Goal: Entertainment & Leisure: Consume media (video, audio)

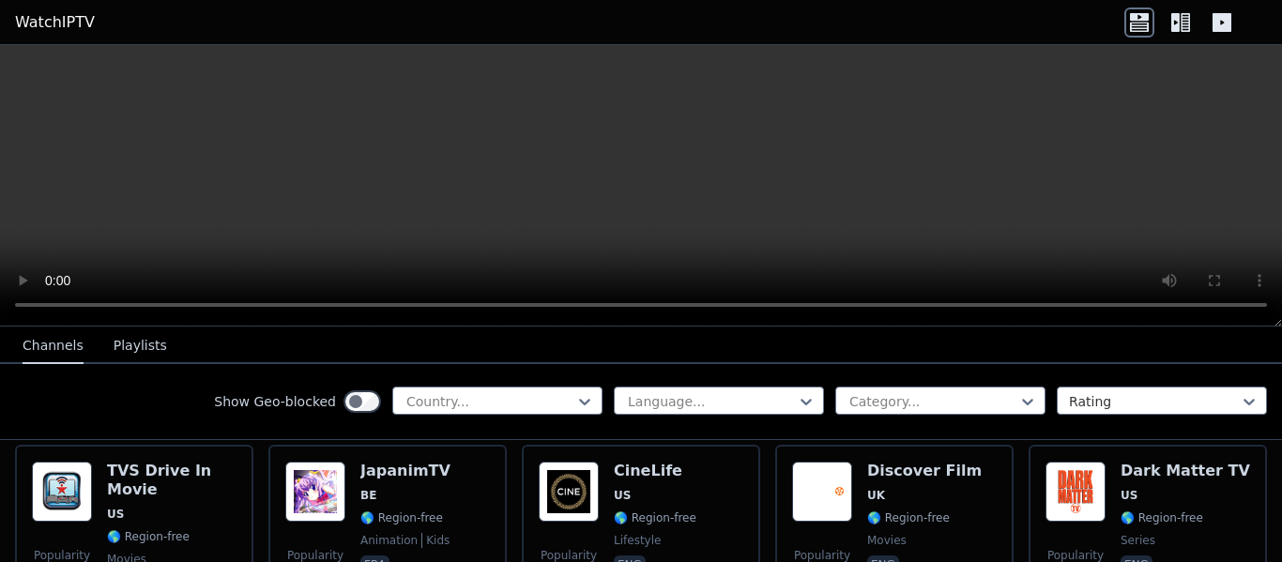
scroll to position [956, 0]
click at [536, 399] on div at bounding box center [489, 401] width 171 height 19
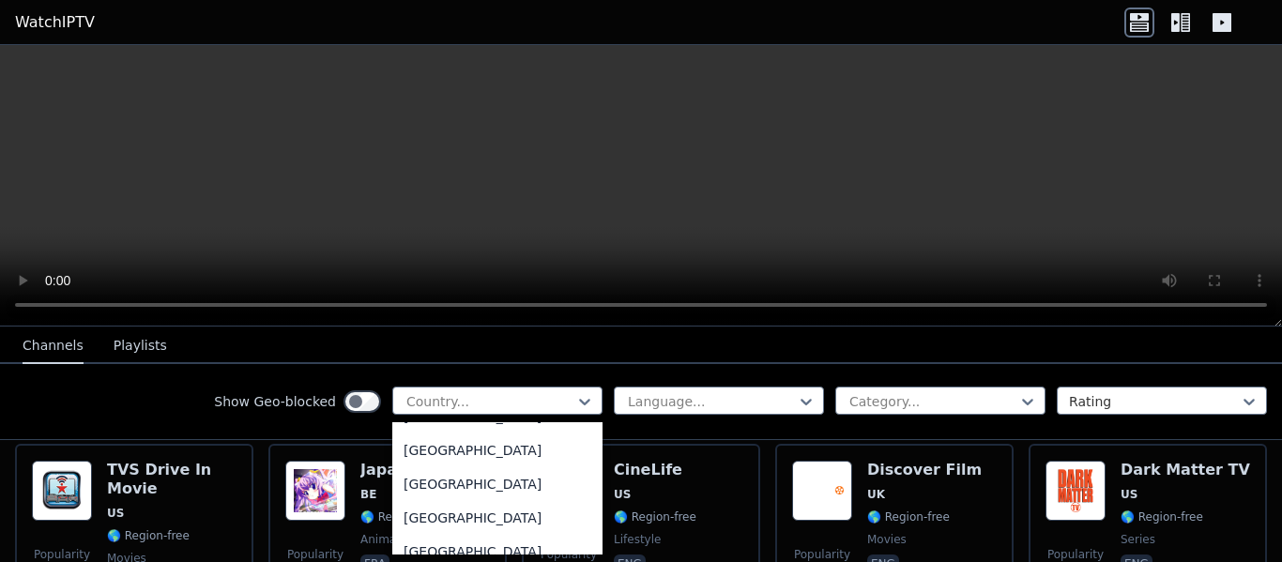
scroll to position [433, 0]
type input "**"
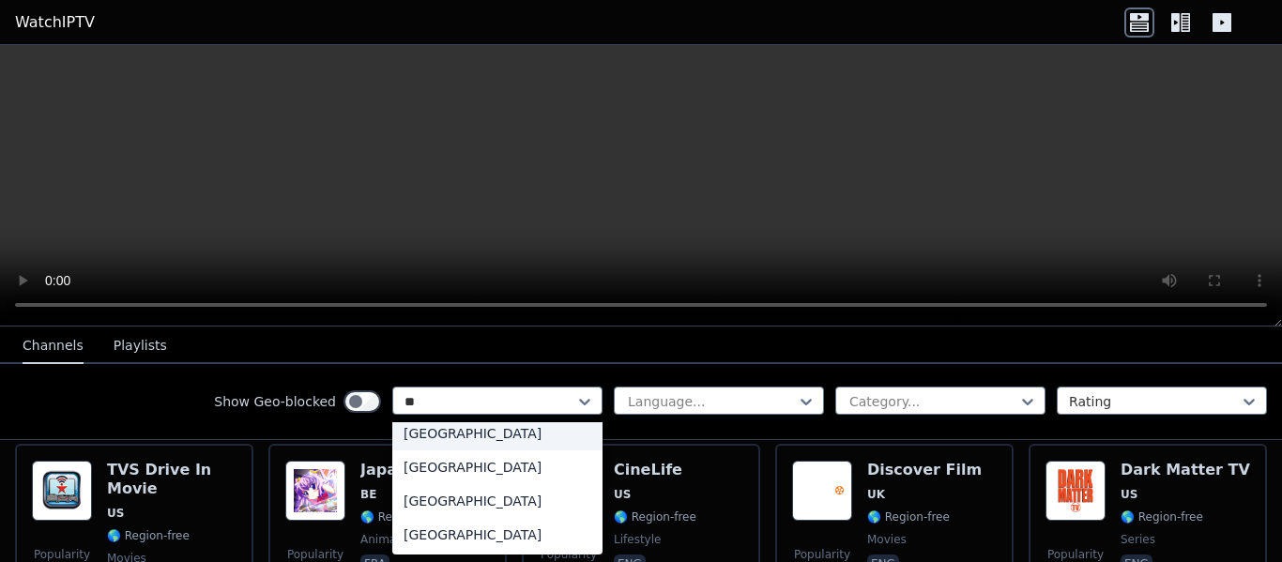
scroll to position [9, 0]
click at [534, 467] on div "[GEOGRAPHIC_DATA]" at bounding box center [497, 467] width 210 height 34
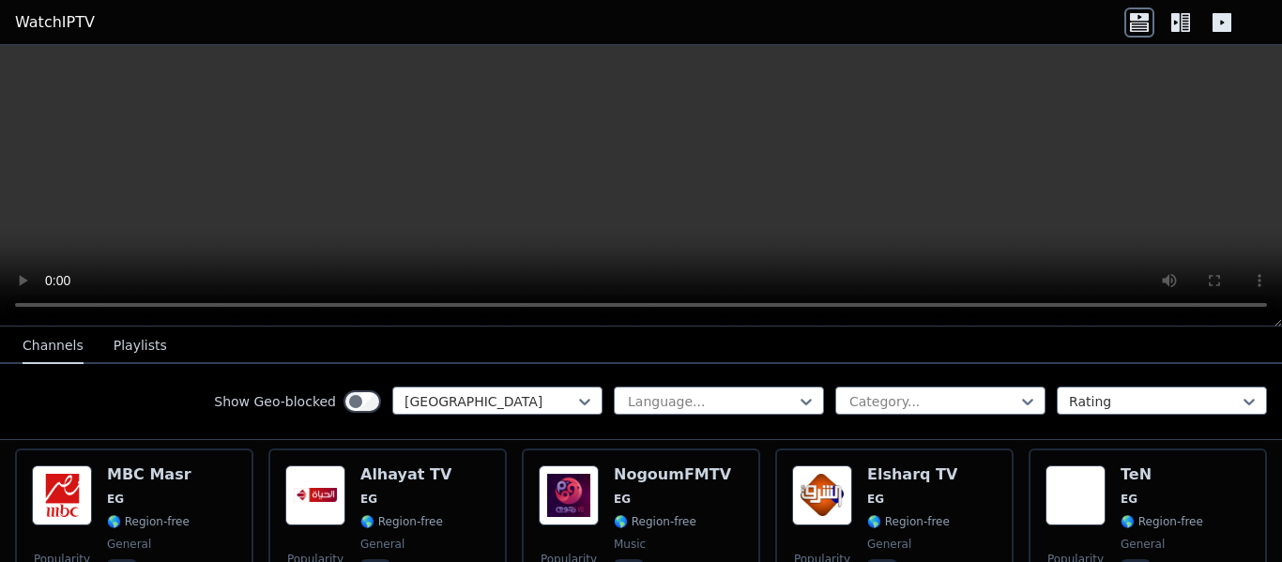
scroll to position [200, 0]
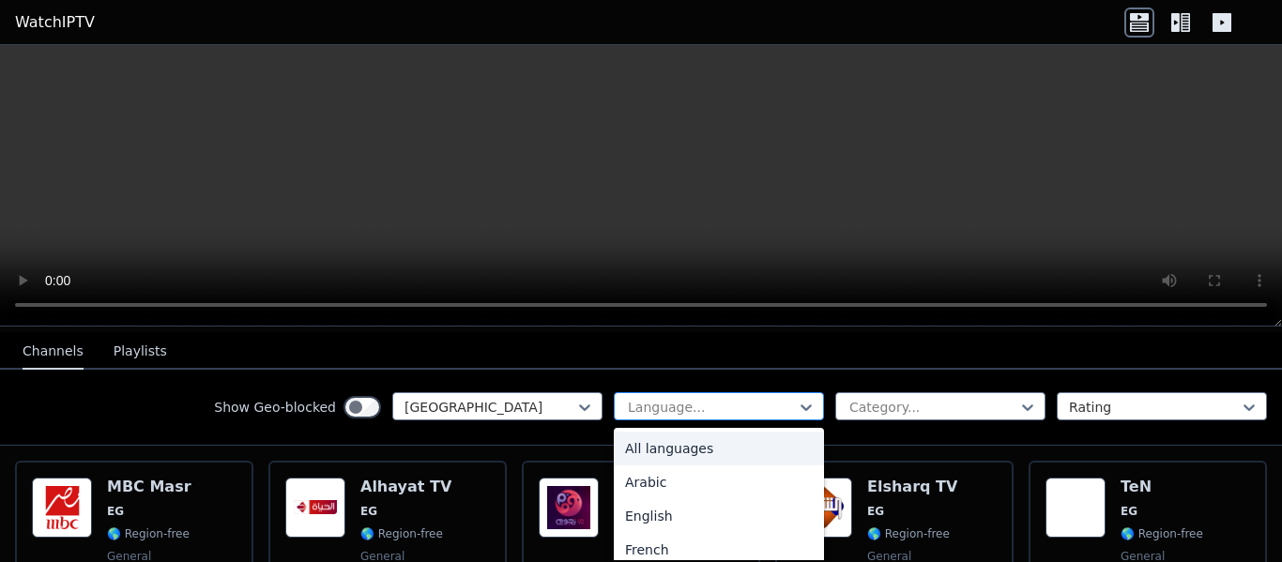
click at [654, 392] on div "Language..." at bounding box center [719, 406] width 210 height 28
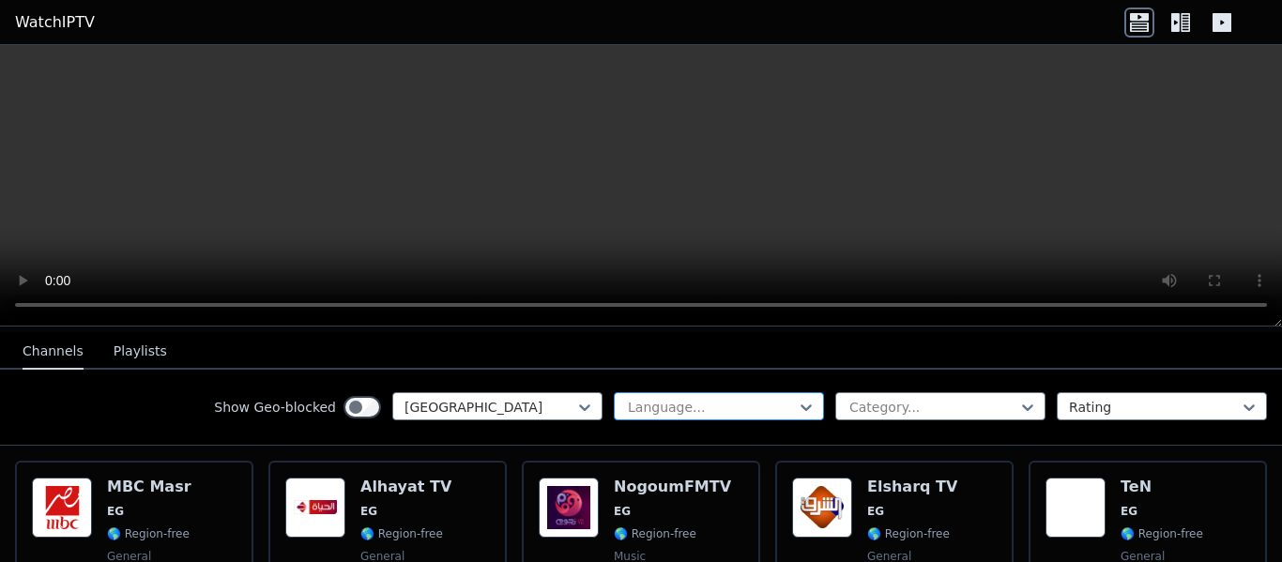
click at [654, 392] on div "Language..." at bounding box center [719, 406] width 210 height 28
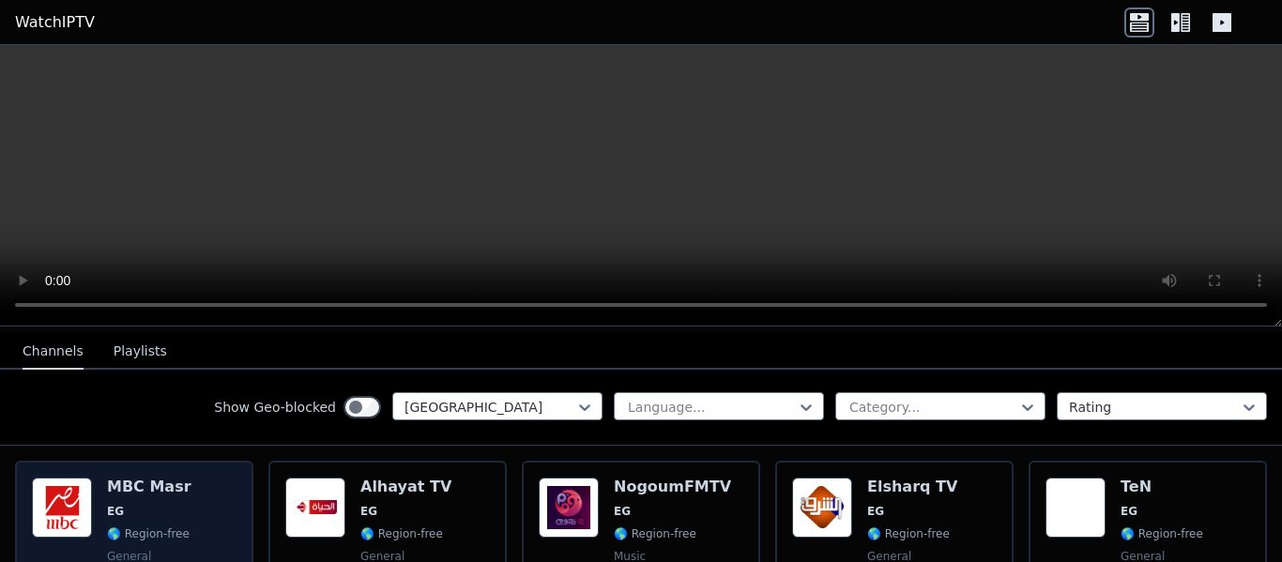
click at [192, 504] on div "Popularity 518 MBC Masr EG 🌎 Region-free general ara" at bounding box center [134, 545] width 205 height 135
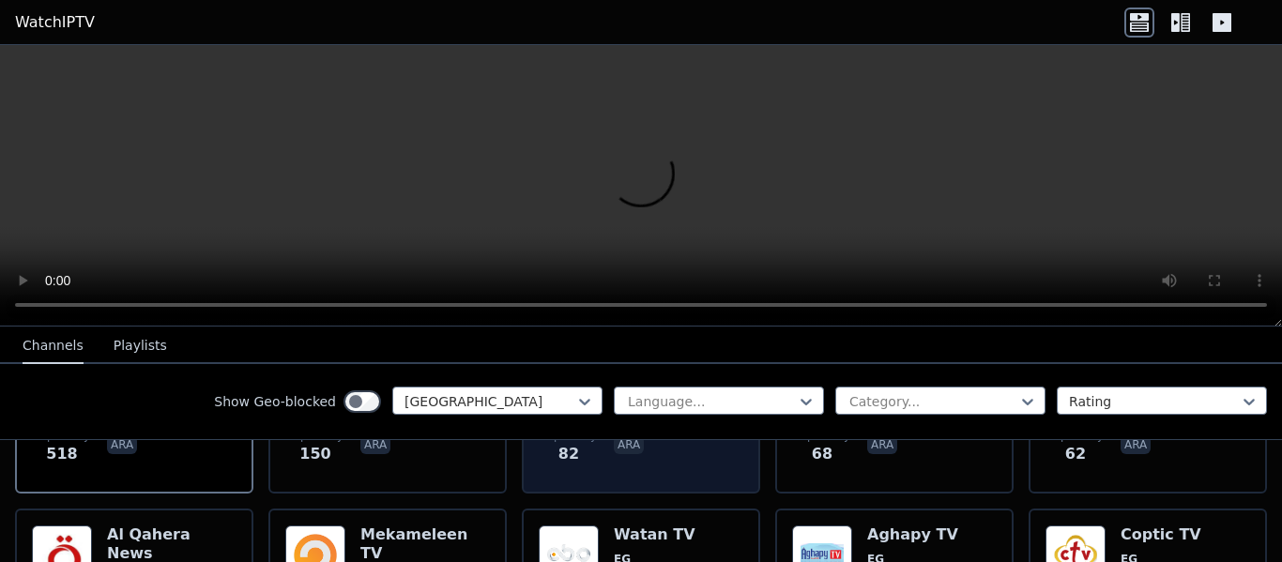
scroll to position [351, 0]
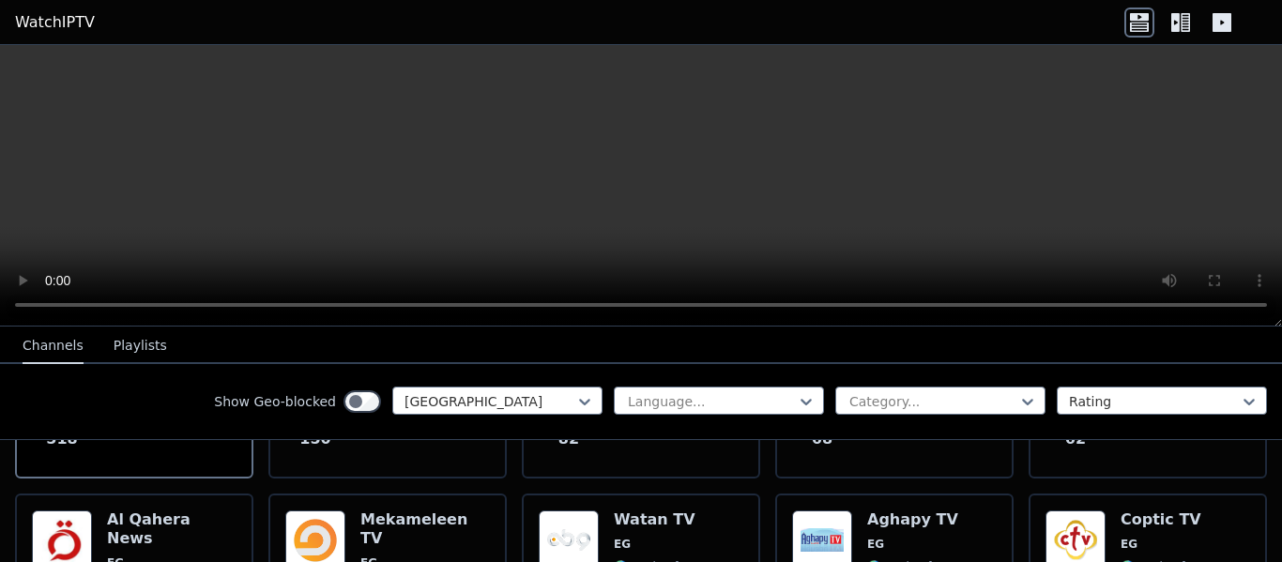
click at [615, 100] on video at bounding box center [641, 185] width 1282 height 281
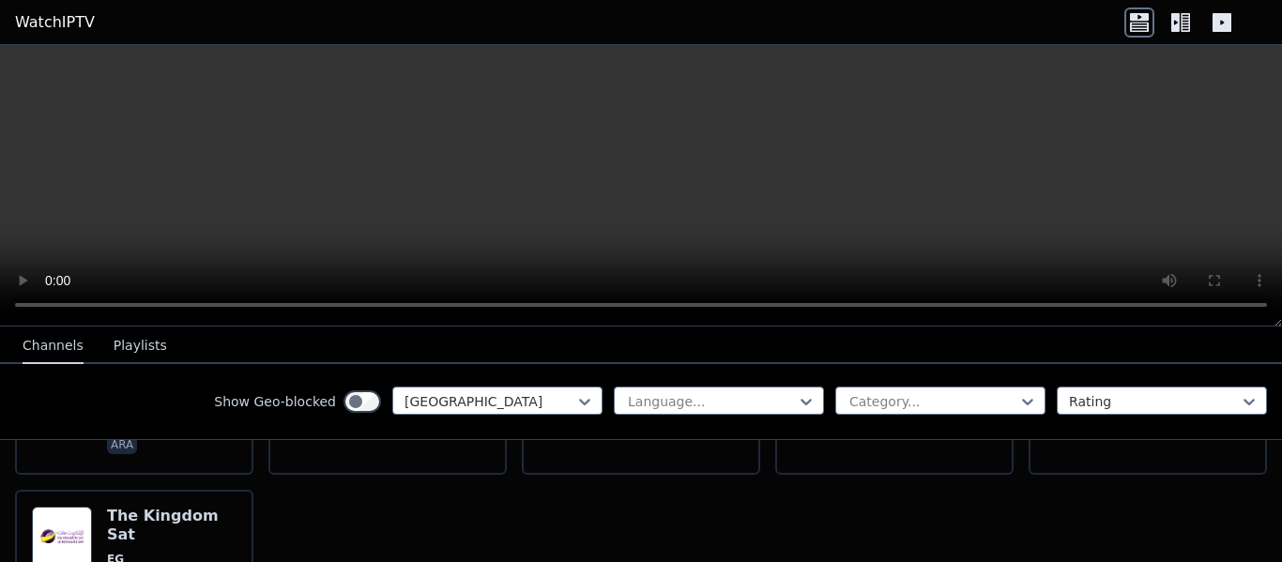
scroll to position [882, 0]
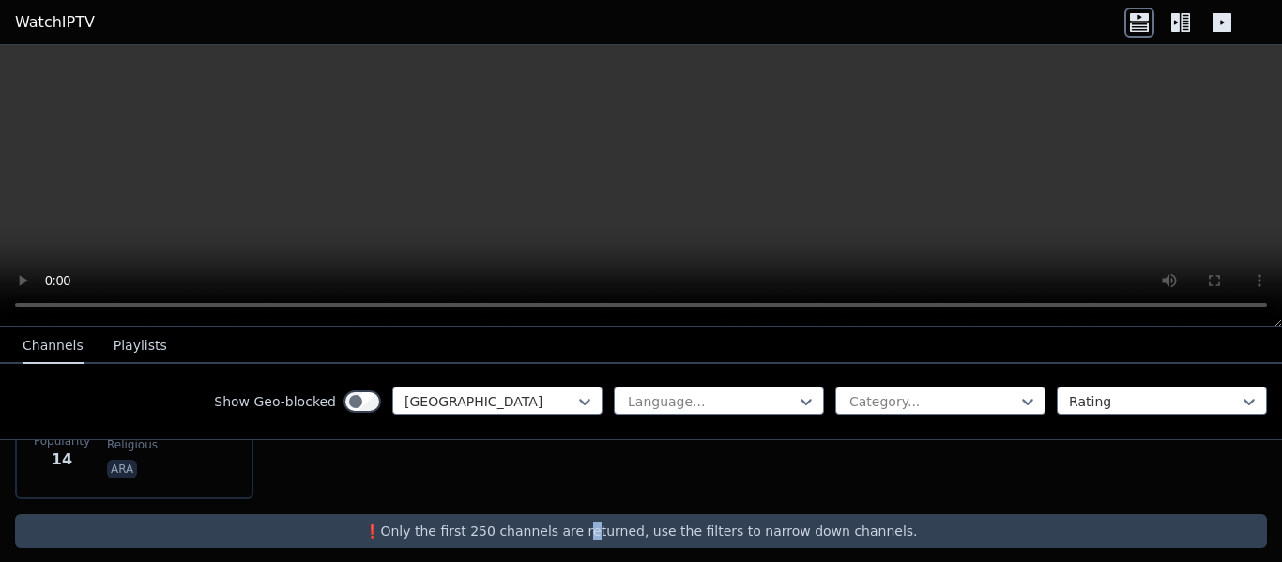
click at [600, 514] on div "❗️Only the first 250 channels are returned, use the filters to narrow down chan…" at bounding box center [641, 531] width 1252 height 34
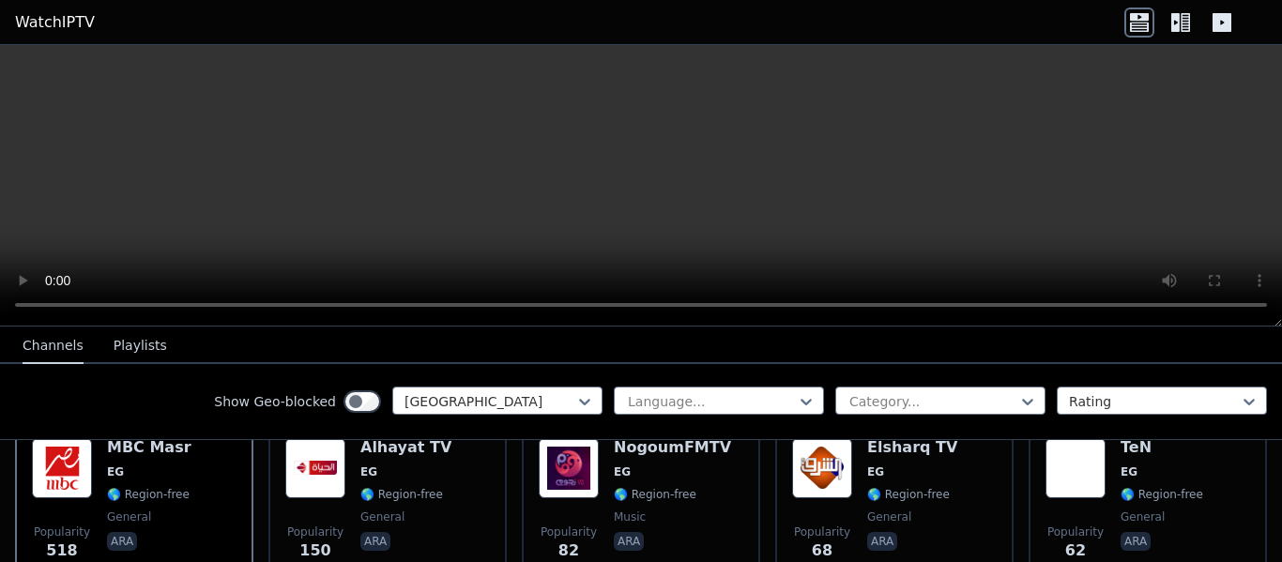
scroll to position [237, 0]
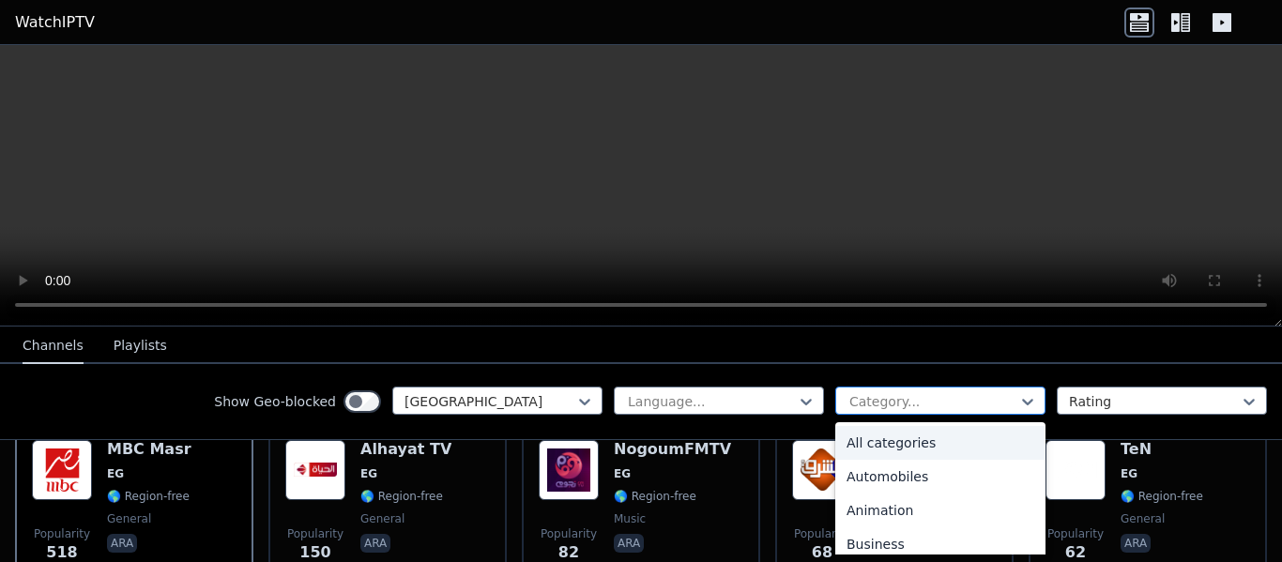
click at [867, 396] on div at bounding box center [932, 401] width 171 height 19
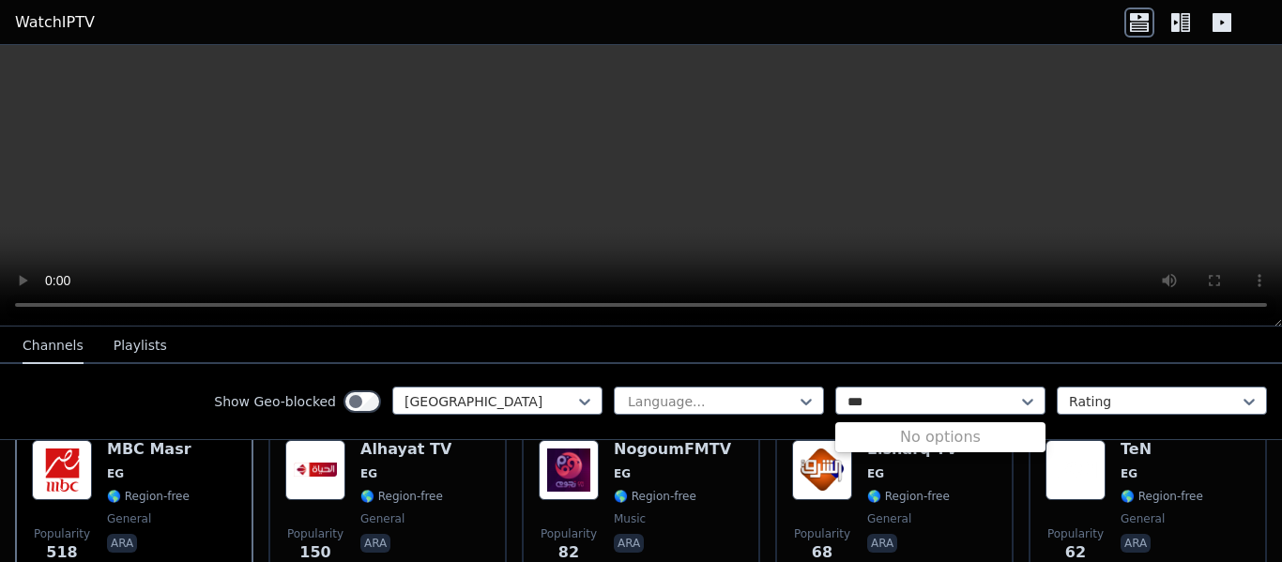
scroll to position [0, 0]
type input "*"
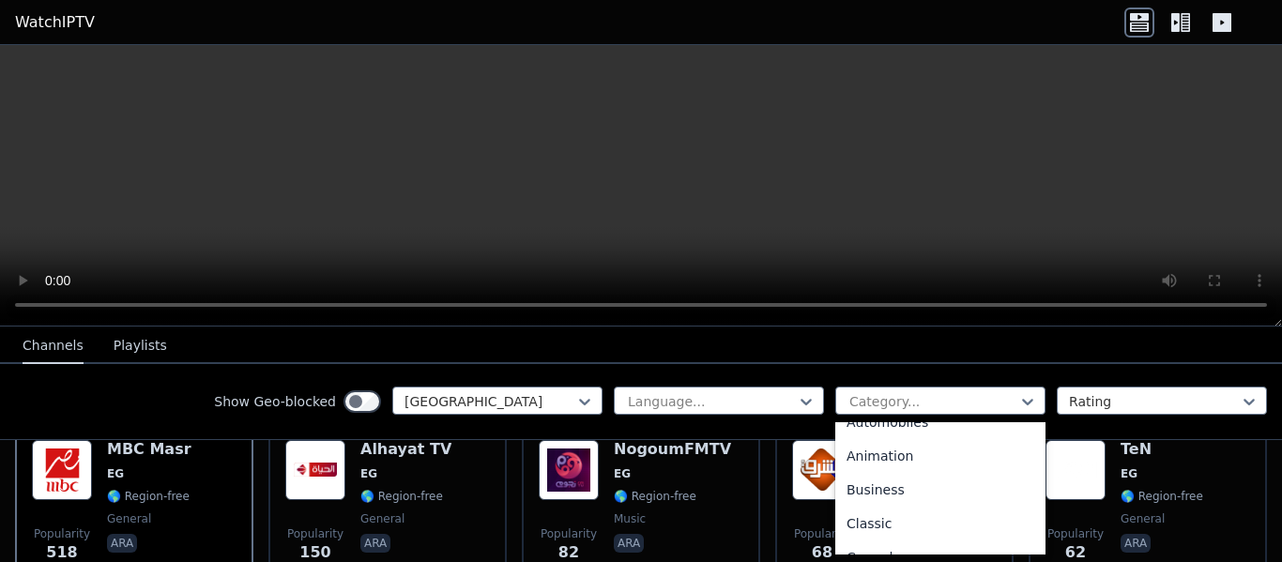
scroll to position [54, 0]
click at [866, 494] on div "Business" at bounding box center [940, 490] width 210 height 34
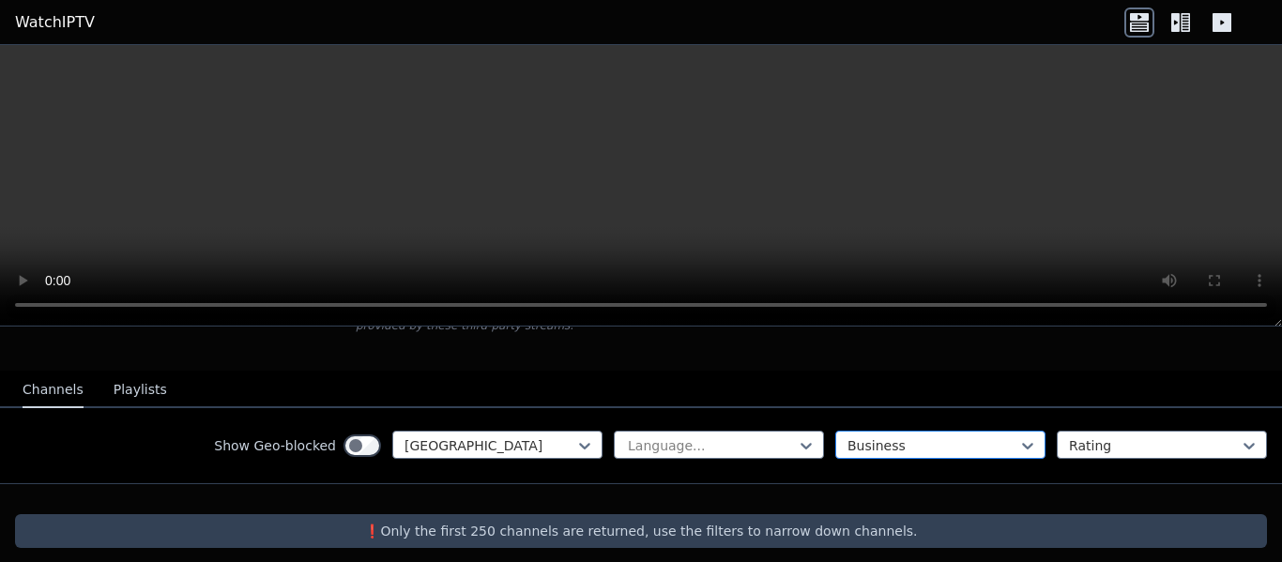
scroll to position [183, 0]
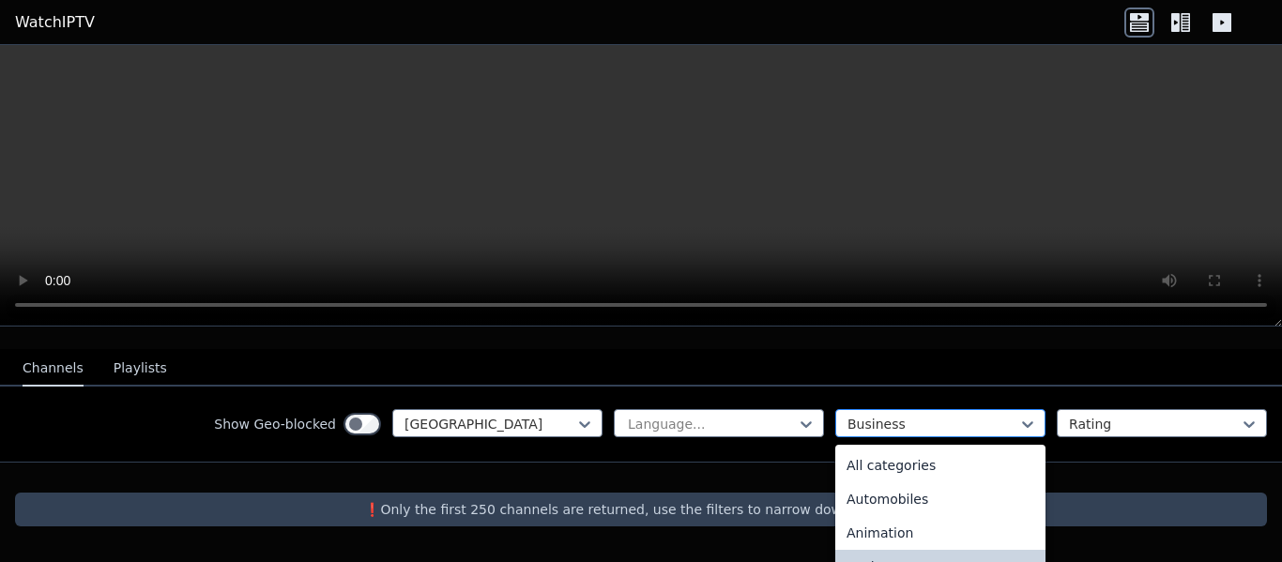
click at [895, 431] on div "option Business, selected. 27 results available. Use Up and Down to choose opti…" at bounding box center [940, 423] width 210 height 28
click at [891, 516] on div "Animation" at bounding box center [940, 533] width 210 height 34
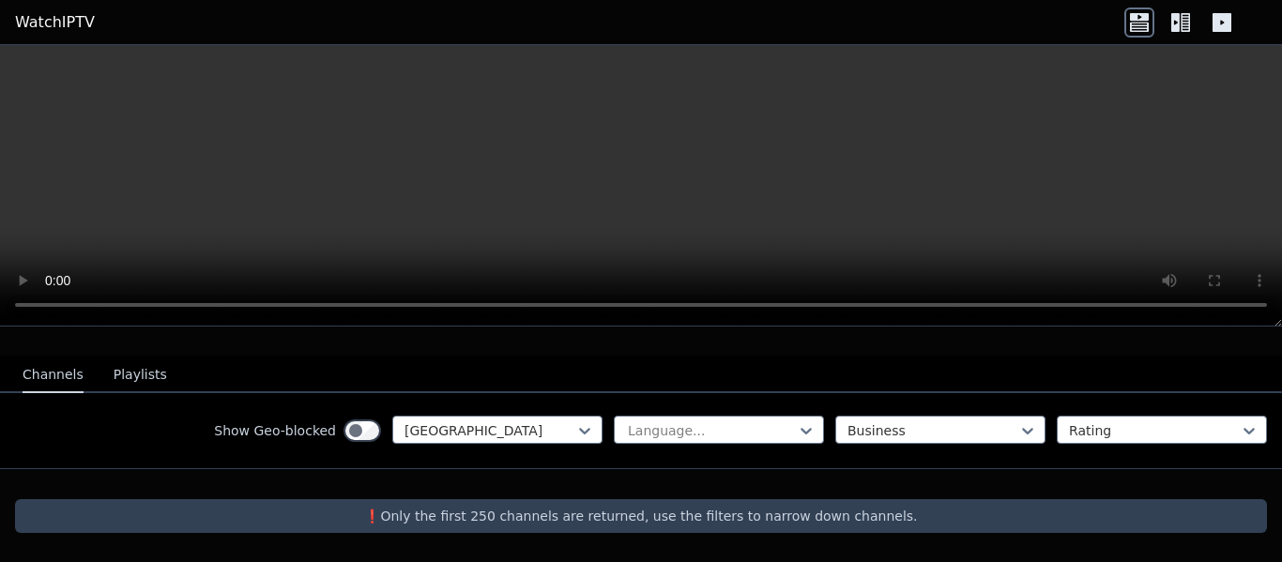
scroll to position [161, 0]
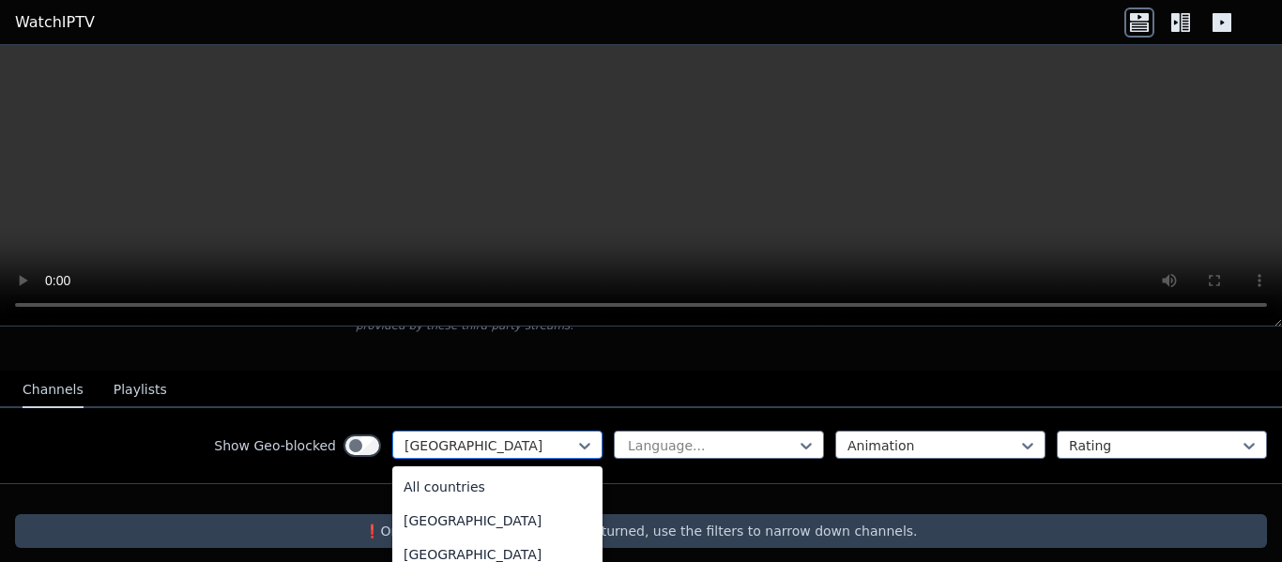
click at [520, 436] on div at bounding box center [489, 445] width 171 height 19
click at [513, 478] on div "All countries" at bounding box center [497, 487] width 210 height 34
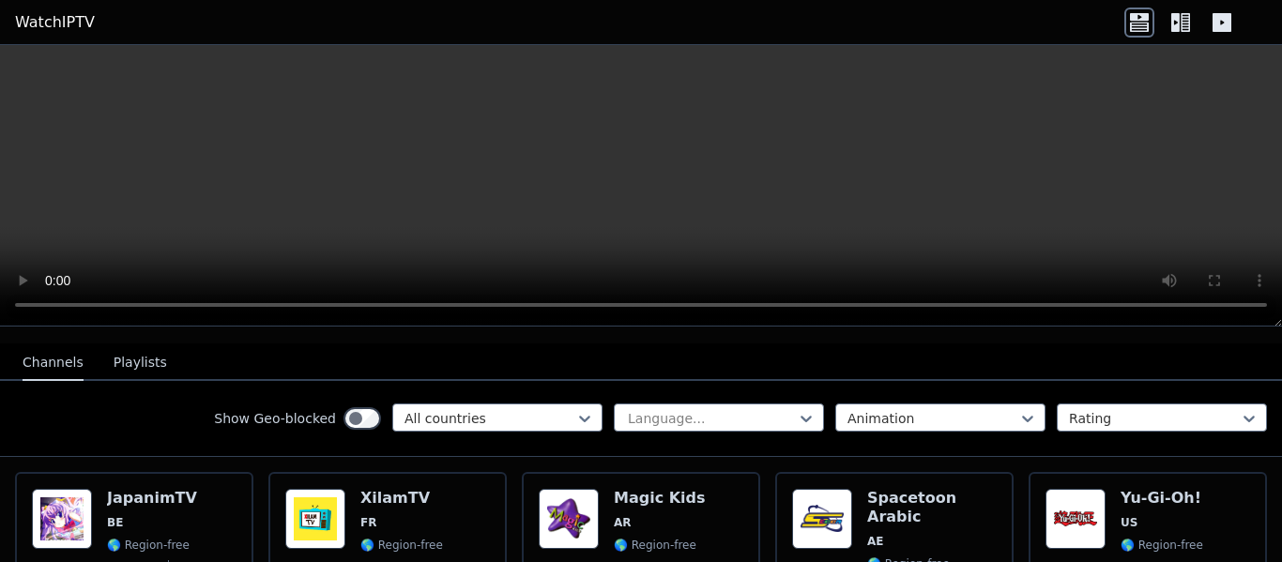
scroll to position [188, 0]
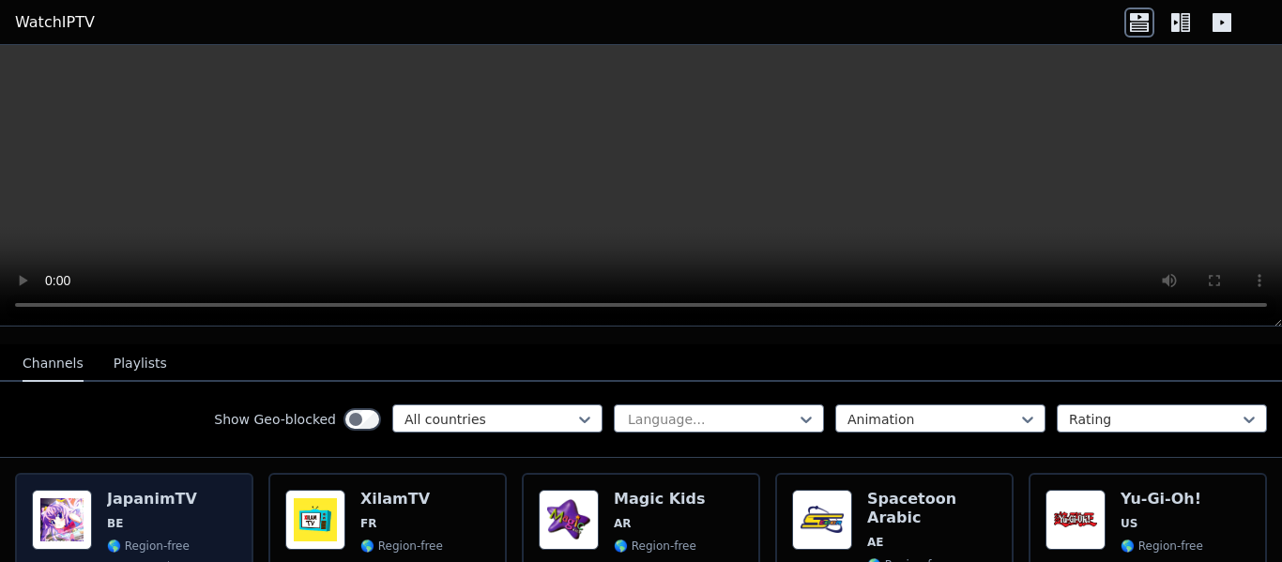
click at [199, 473] on div "Popularity 2056 JapanimTV BE 🌎 Region-free animation kids fra" at bounding box center [134, 559] width 238 height 173
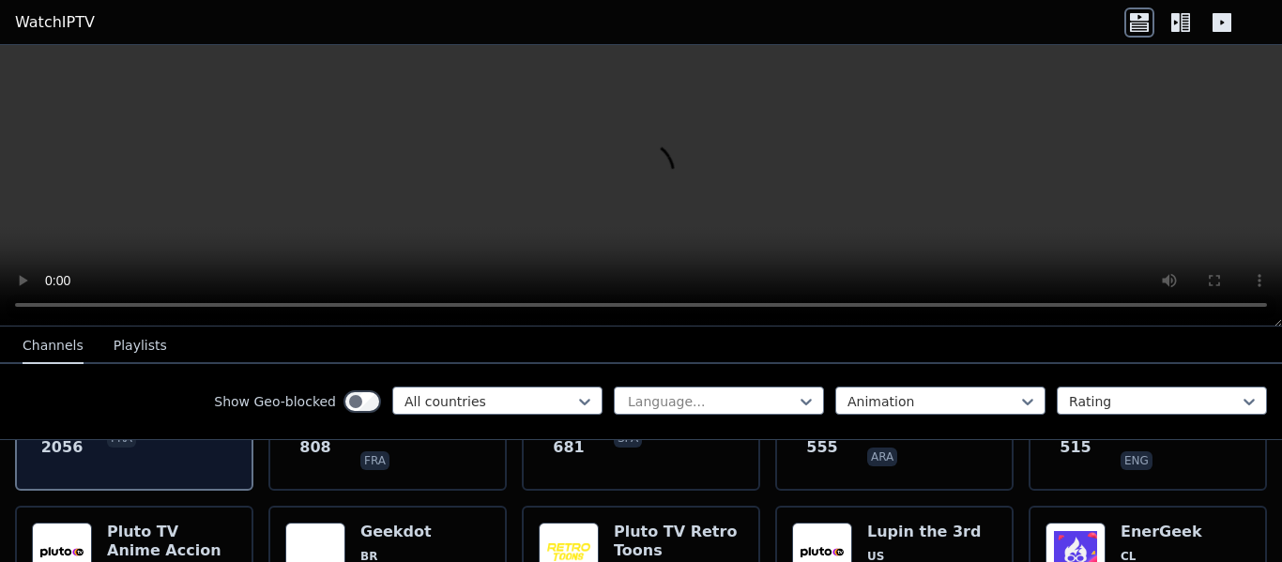
scroll to position [344, 0]
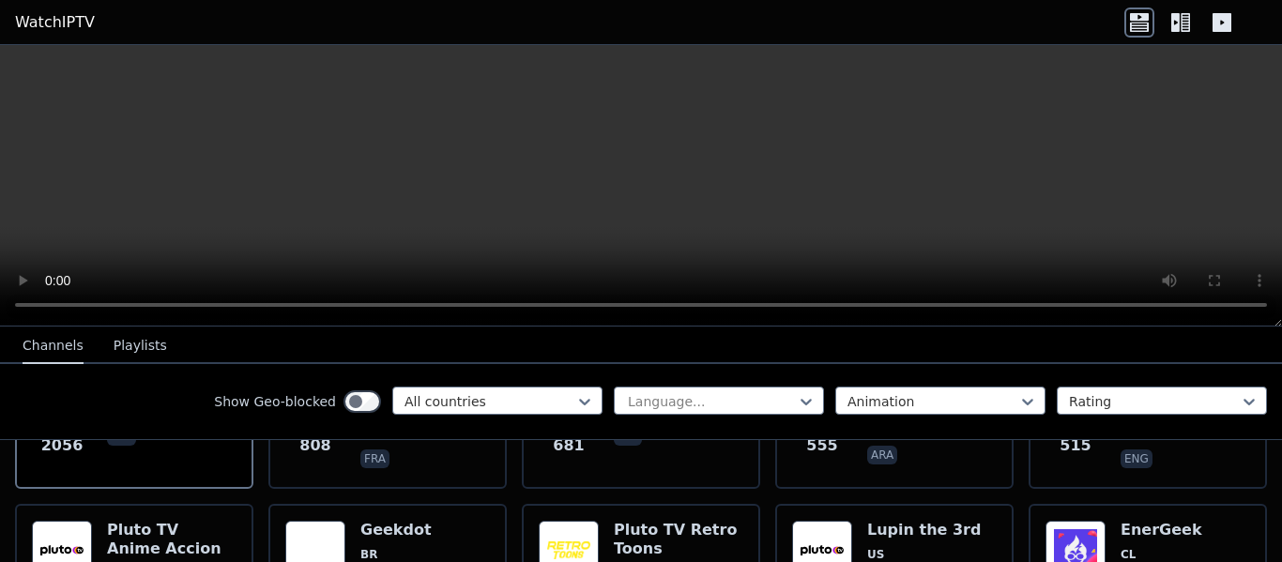
click at [527, 191] on video at bounding box center [641, 185] width 1282 height 281
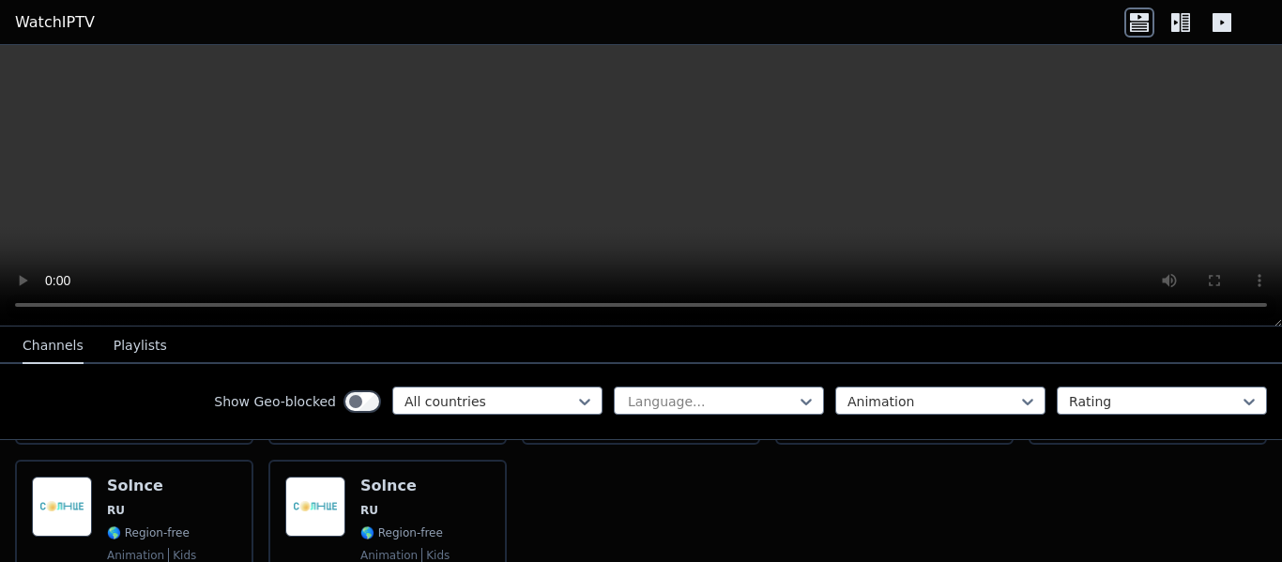
scroll to position [971, 0]
